Goal: Navigation & Orientation: Go to known website

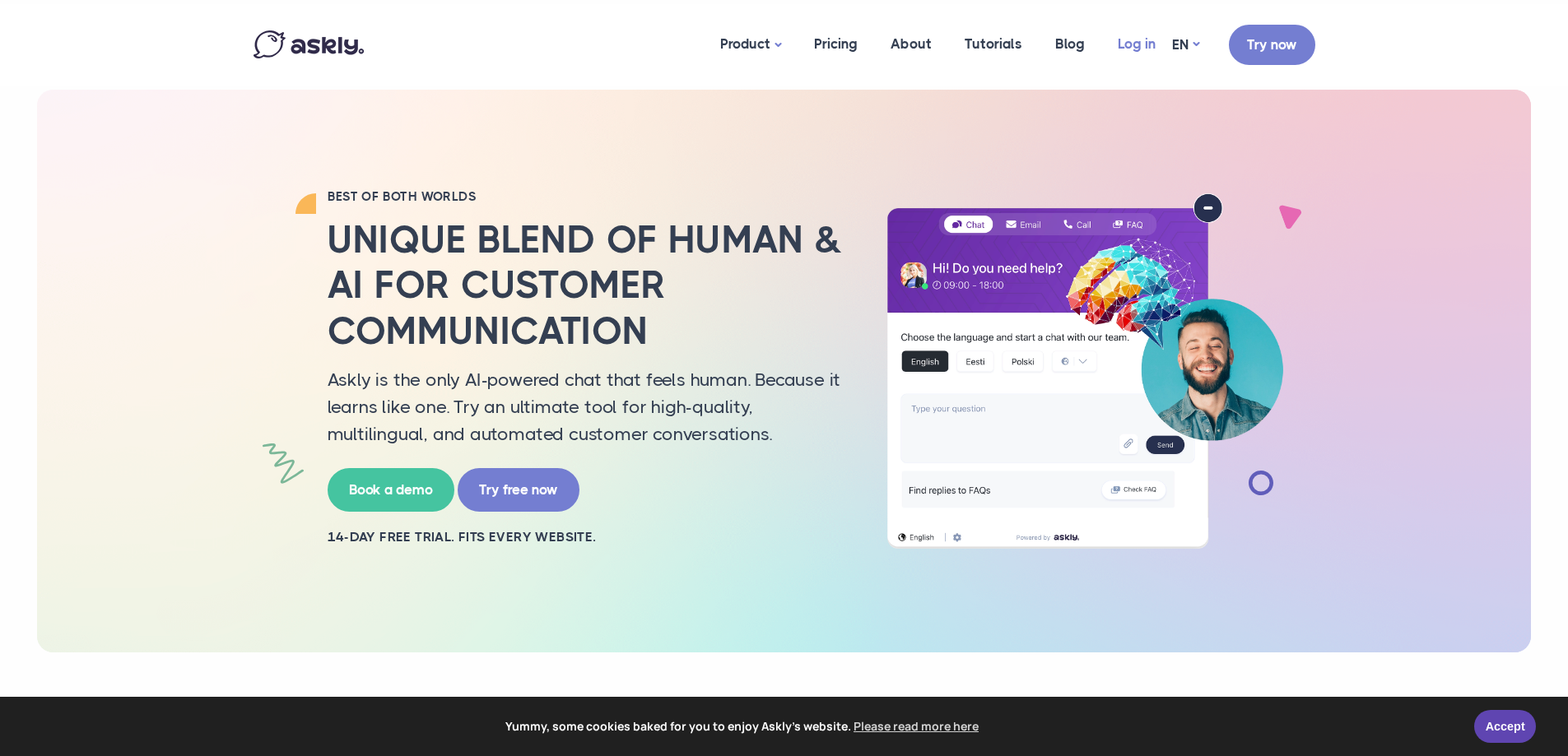
click at [1126, 40] on link "Log in" at bounding box center [1137, 44] width 71 height 80
